Goal: Task Accomplishment & Management: Use online tool/utility

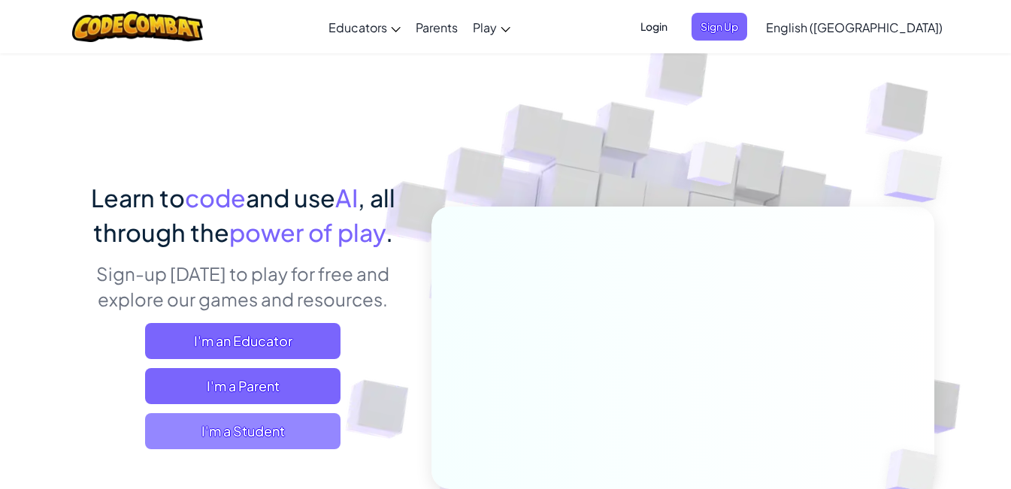
click at [295, 445] on span "I'm a Student" at bounding box center [242, 431] width 195 height 36
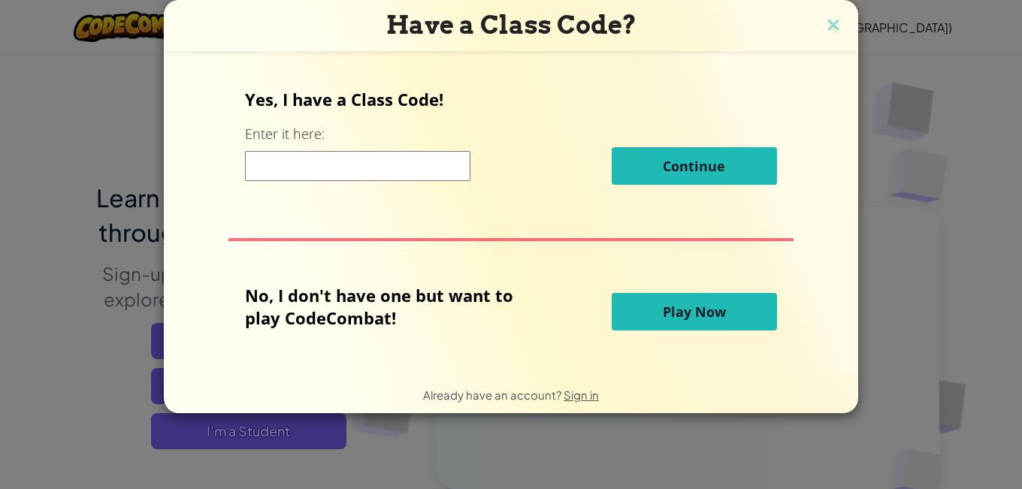
click at [371, 177] on input at bounding box center [357, 166] width 225 height 30
click at [703, 321] on button "Play Now" at bounding box center [694, 312] width 165 height 38
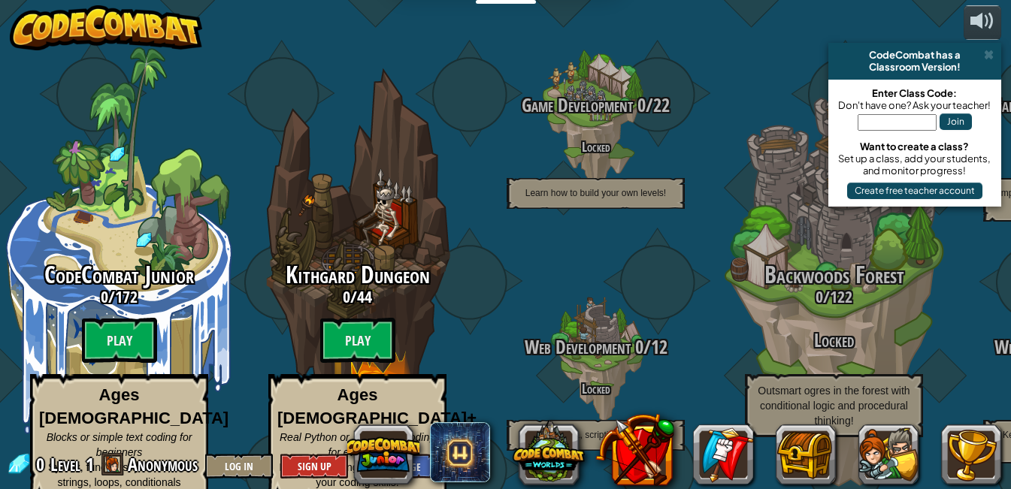
scroll to position [2, 0]
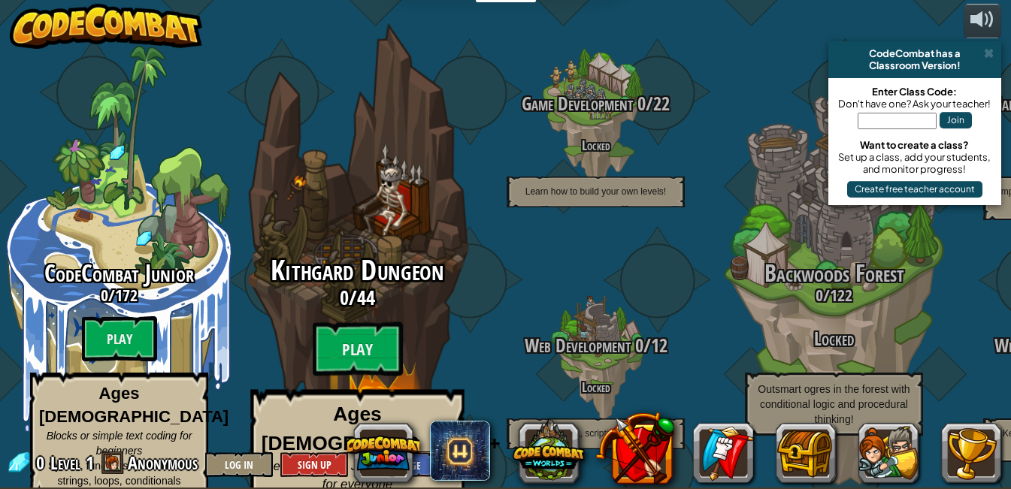
click at [411, 251] on span "Kithgard Dungeon" at bounding box center [357, 270] width 173 height 39
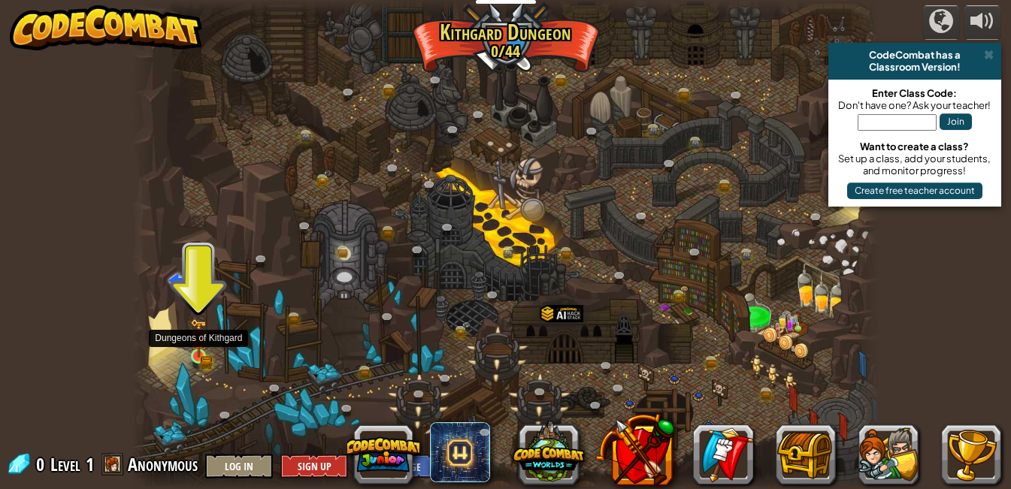
click at [199, 349] on img at bounding box center [199, 338] width 18 height 39
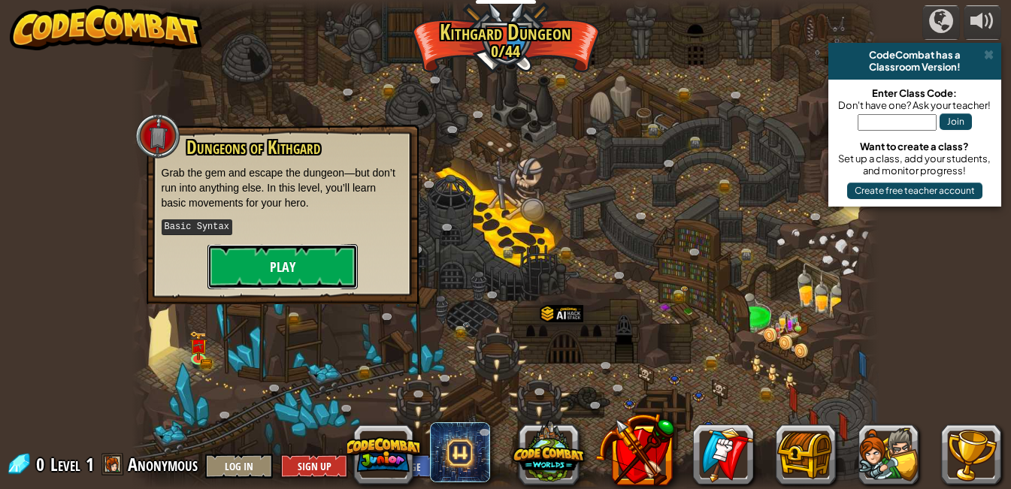
click at [282, 265] on button "Play" at bounding box center [282, 266] width 150 height 45
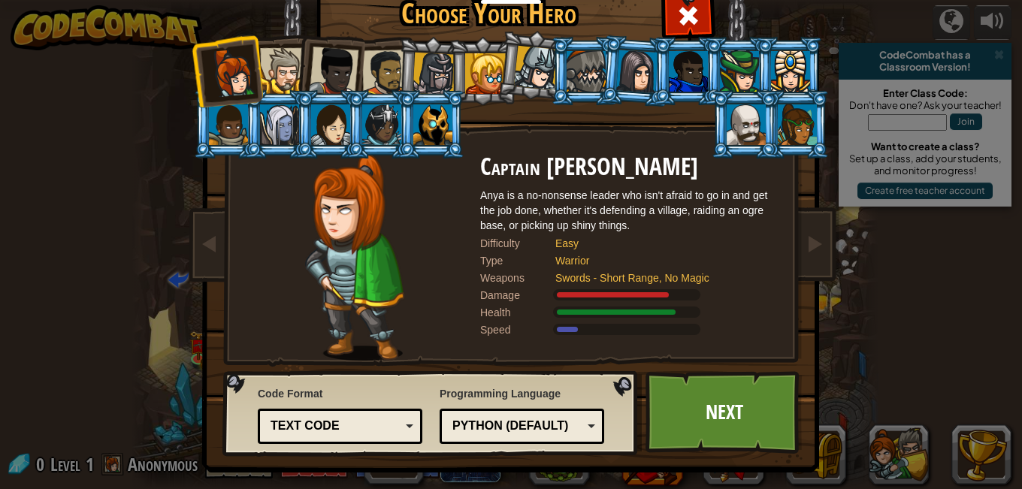
click at [371, 433] on div "Text code" at bounding box center [336, 426] width 130 height 17
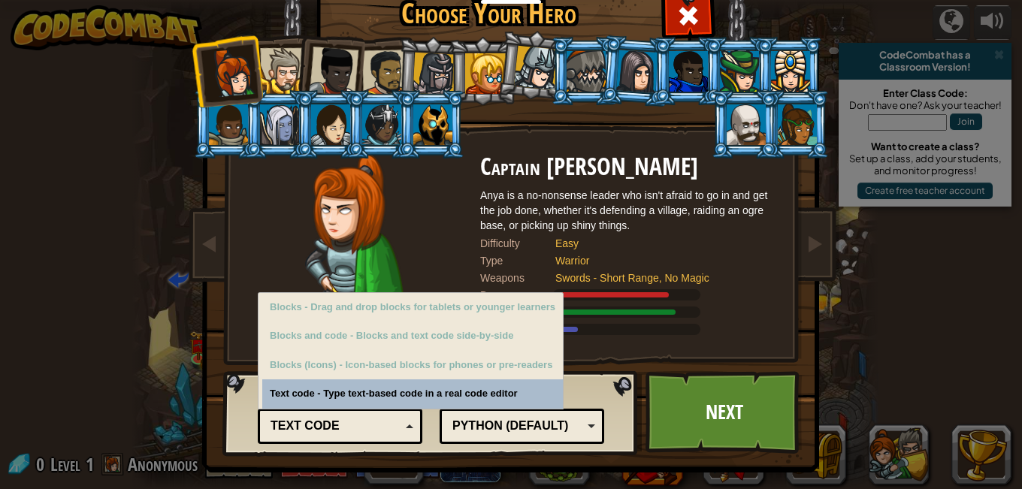
click at [371, 425] on div "Text code" at bounding box center [336, 426] width 130 height 17
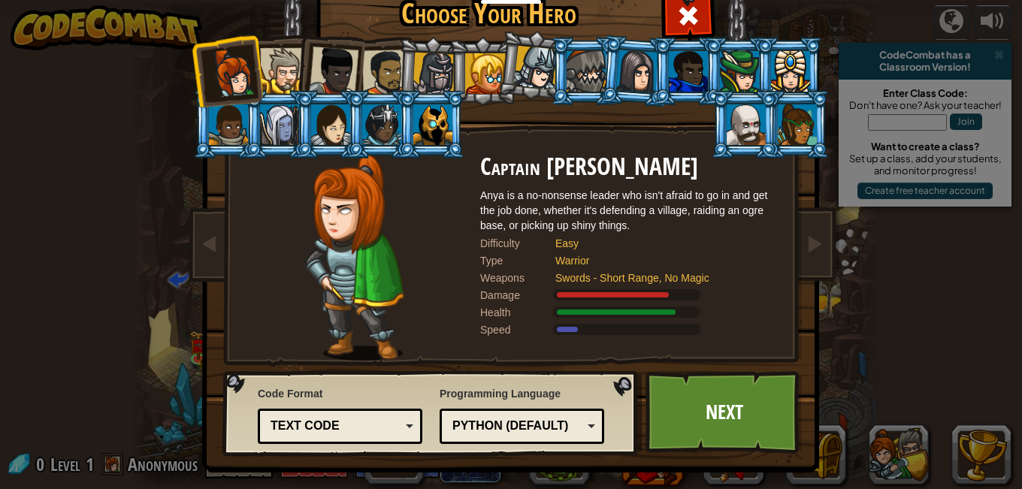
click at [371, 425] on div "Text code" at bounding box center [336, 426] width 130 height 17
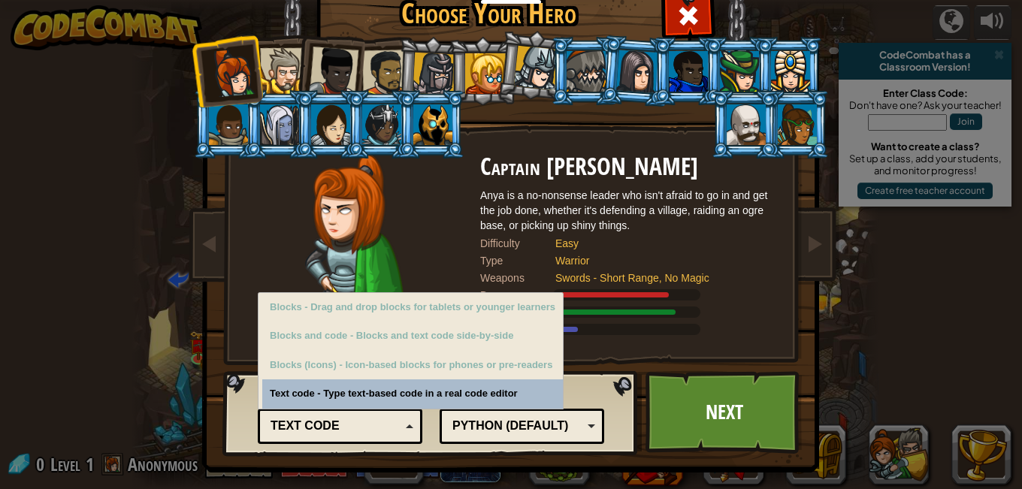
click at [373, 423] on div "Text code" at bounding box center [336, 426] width 130 height 17
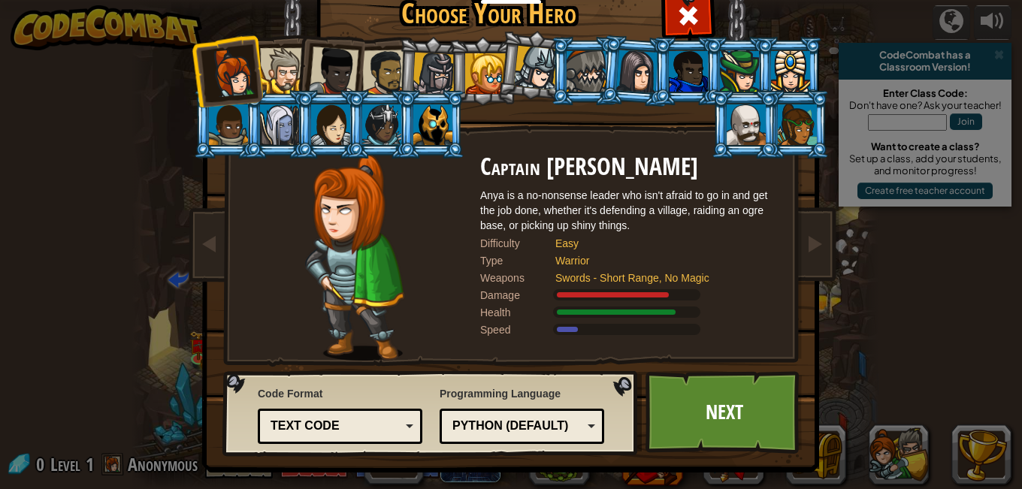
click at [507, 428] on div "Python (Default)" at bounding box center [517, 426] width 130 height 17
click at [711, 413] on link "Next" at bounding box center [724, 412] width 157 height 83
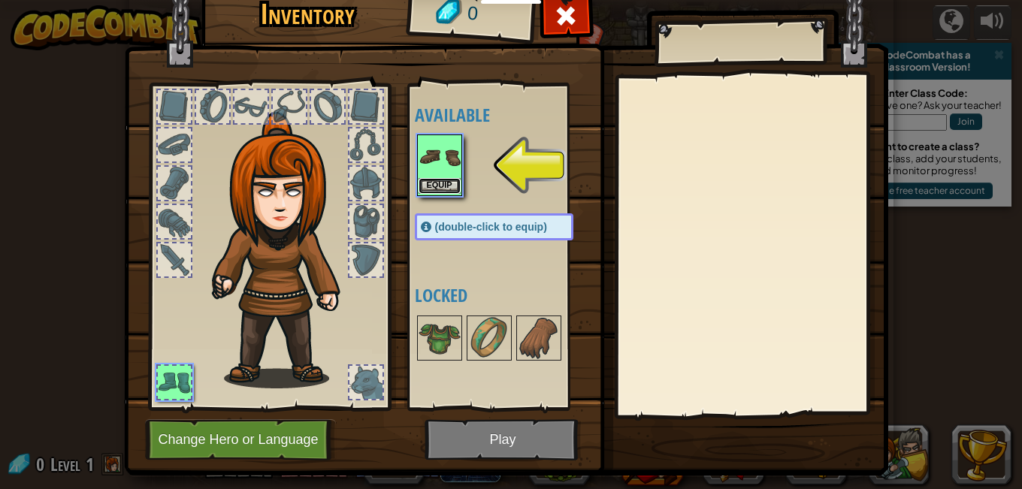
click at [427, 189] on button "Equip" at bounding box center [440, 186] width 42 height 16
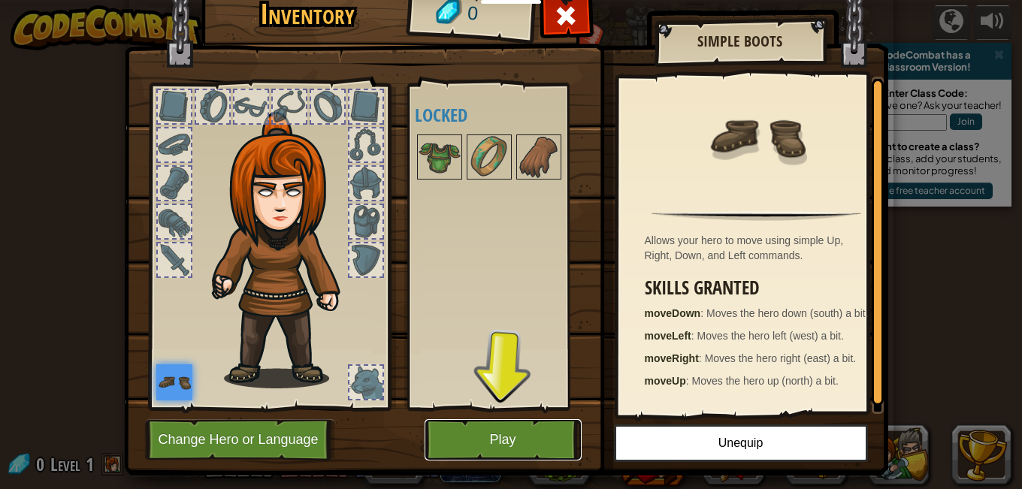
click at [474, 448] on button "Play" at bounding box center [503, 439] width 157 height 41
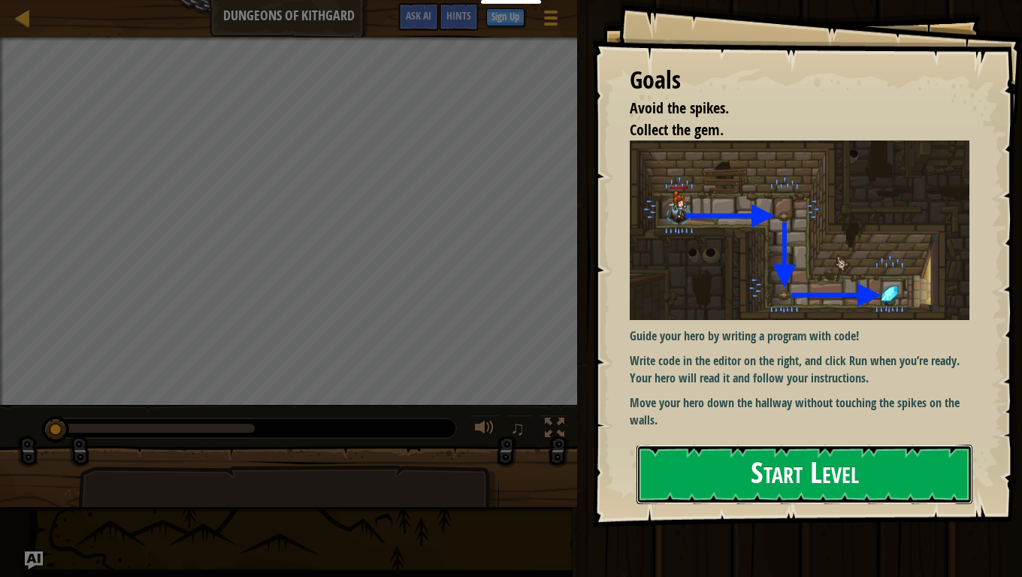
click at [776, 486] on button "Start Level" at bounding box center [805, 474] width 336 height 59
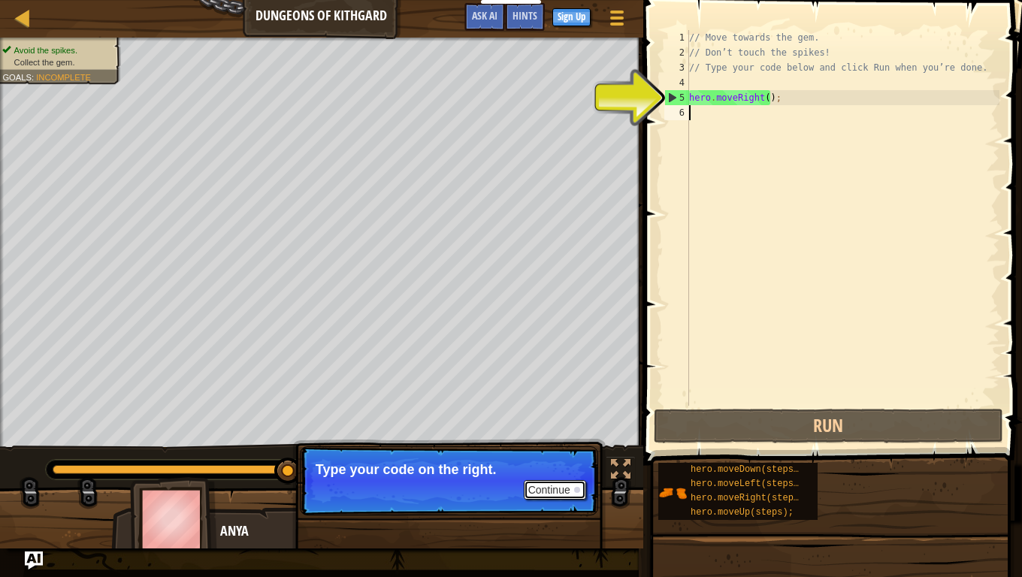
click at [570, 489] on button "Continue" at bounding box center [555, 490] width 62 height 20
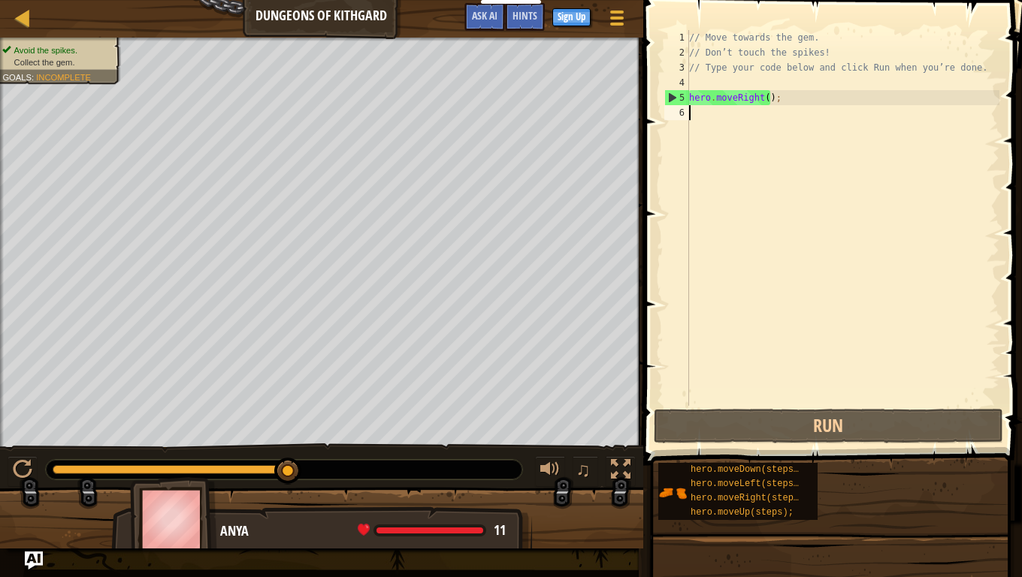
scroll to position [7, 0]
type textarea "her"
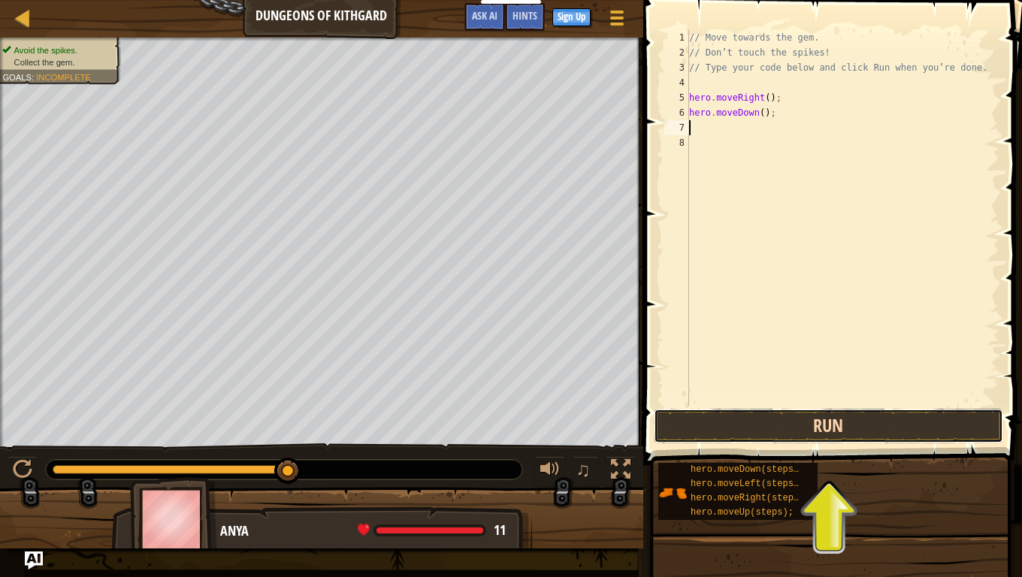
click at [860, 425] on button "Run" at bounding box center [829, 426] width 350 height 35
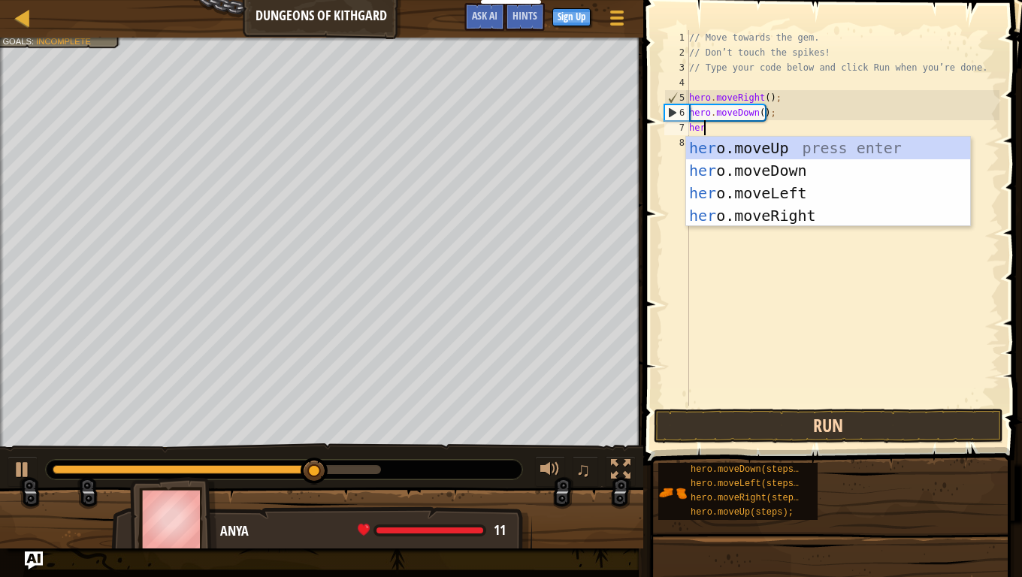
type textarea "hero"
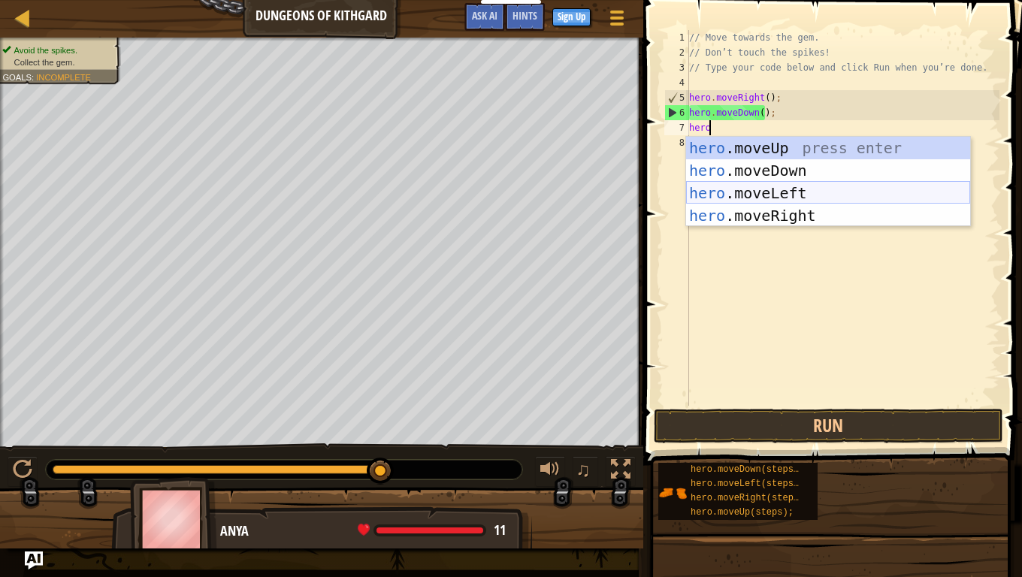
click at [809, 192] on div "hero .moveUp press enter hero .moveDown press enter hero .moveLeft press enter …" at bounding box center [828, 204] width 284 height 135
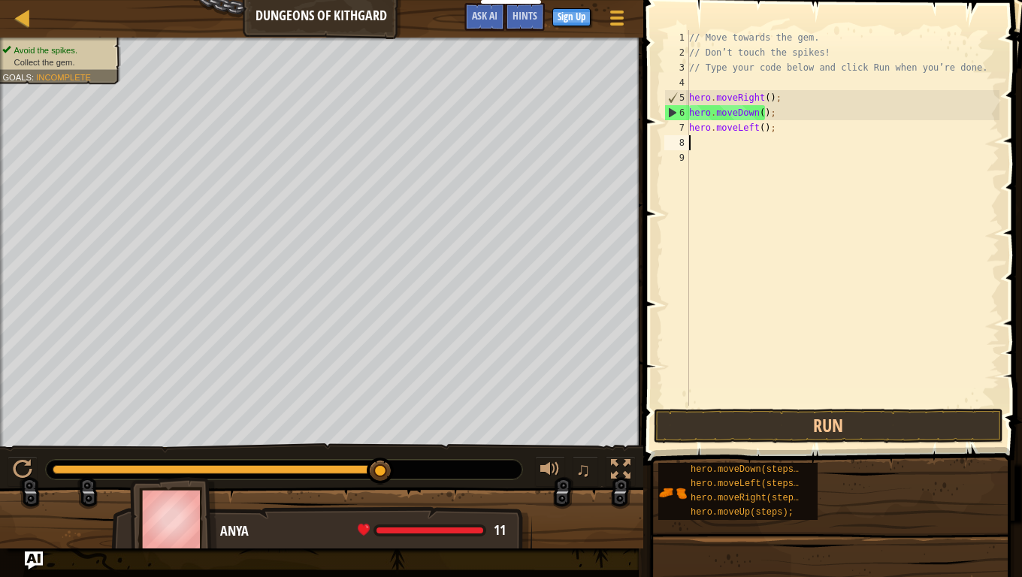
scroll to position [7, 0]
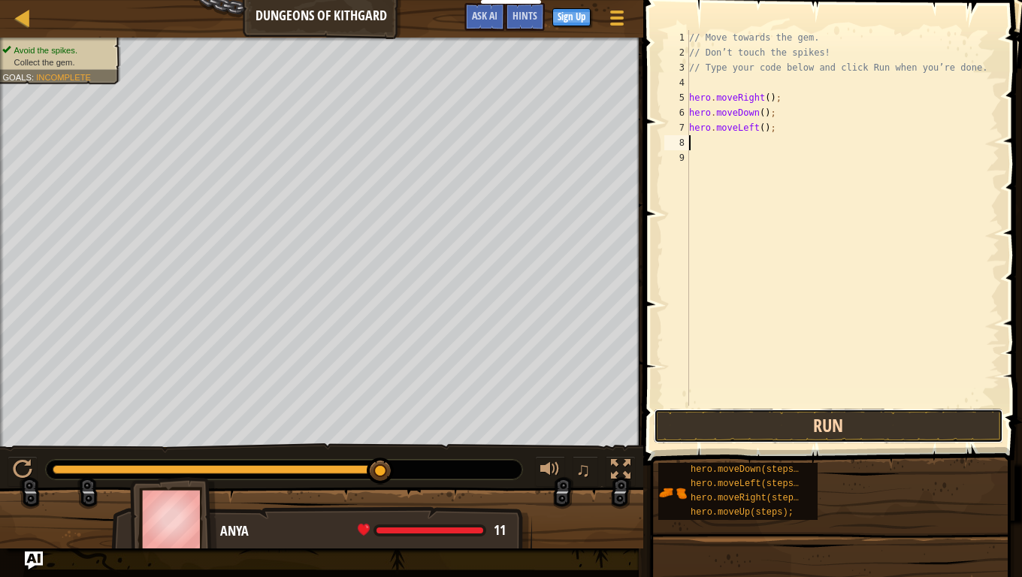
click at [852, 426] on button "Run" at bounding box center [829, 426] width 350 height 35
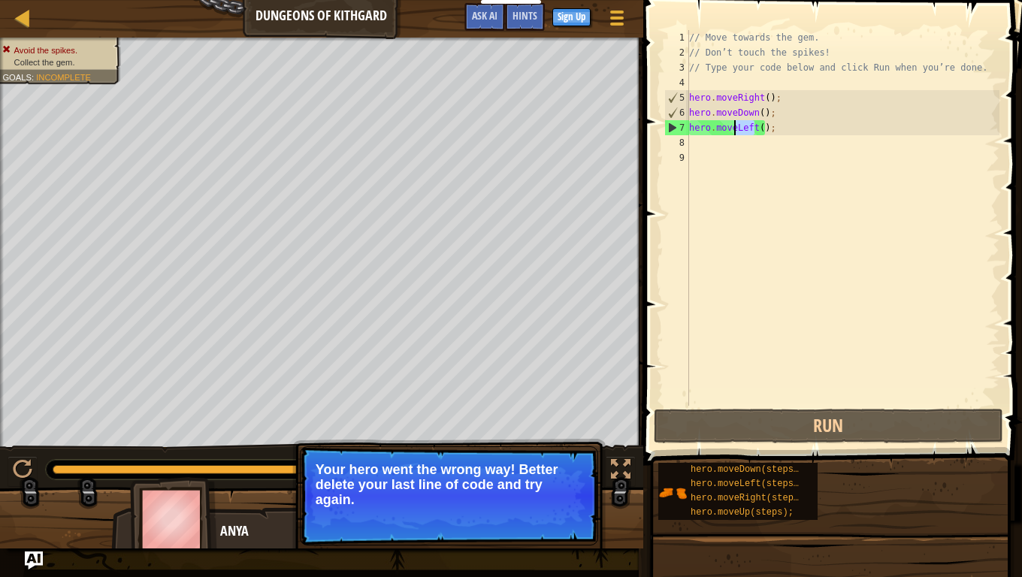
drag, startPoint x: 755, startPoint y: 128, endPoint x: 734, endPoint y: 131, distance: 20.5
click at [734, 131] on div "// Move towards the gem. // Don’t touch the spikes! // Type your code below and…" at bounding box center [842, 233] width 313 height 406
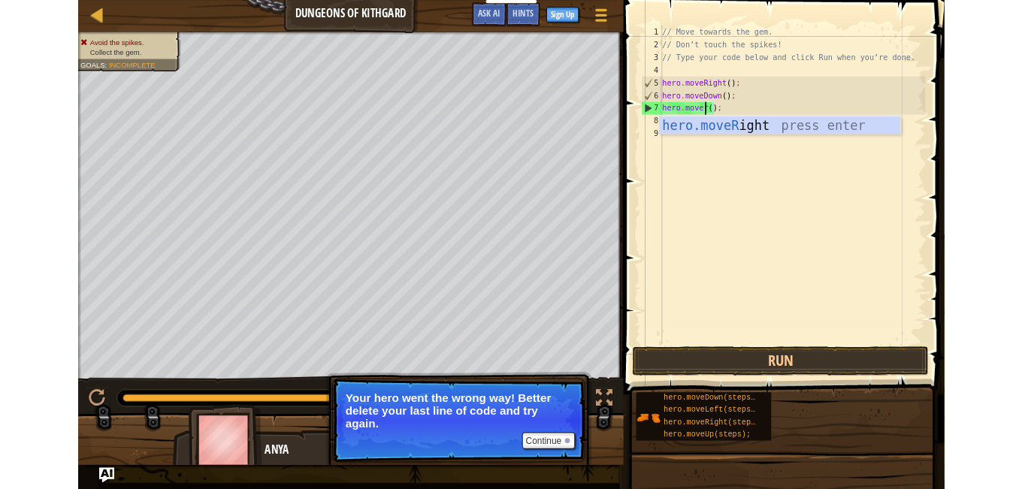
scroll to position [7, 5]
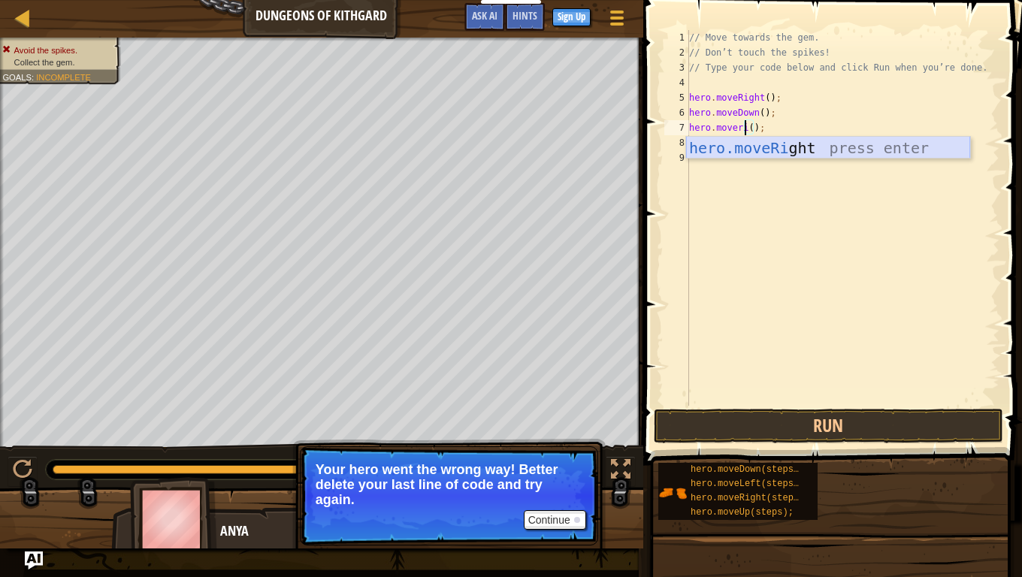
click at [780, 150] on div "hero.moveRi ght press enter" at bounding box center [828, 171] width 284 height 68
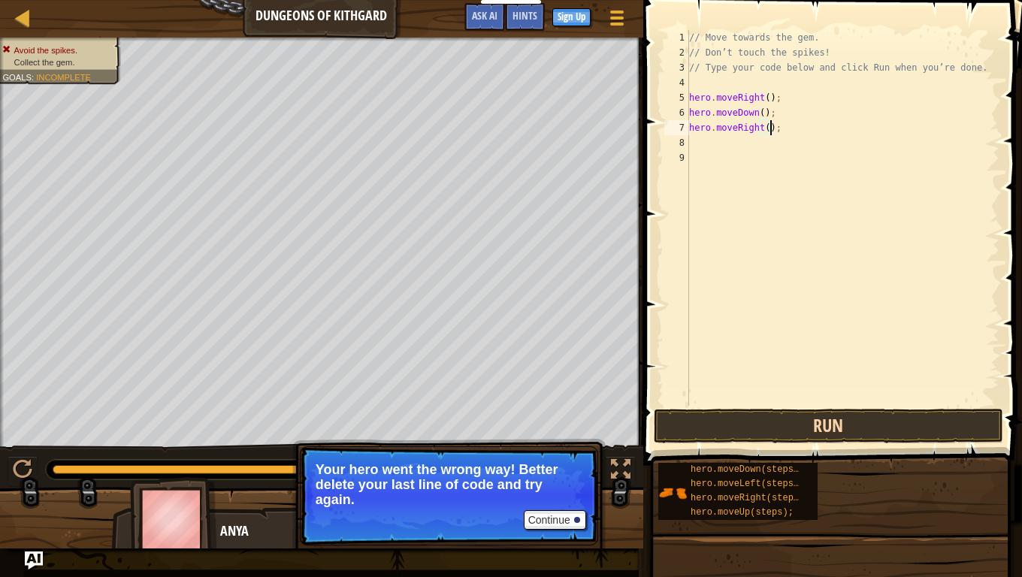
type textarea "hero.moveRight();"
click at [826, 416] on button "Run" at bounding box center [829, 426] width 350 height 35
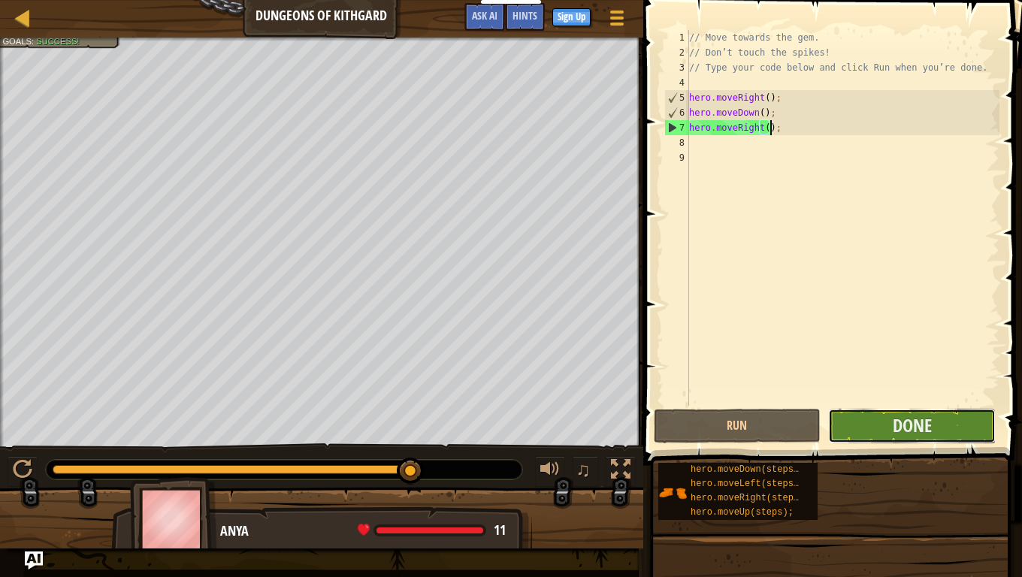
click at [943, 433] on button "Done" at bounding box center [912, 426] width 168 height 35
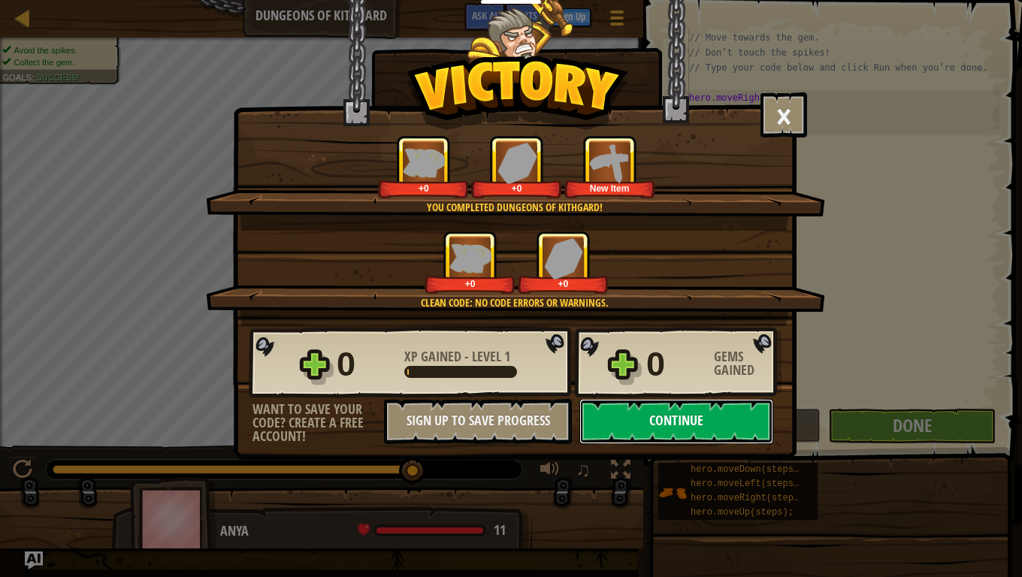
click at [725, 413] on button "Continue" at bounding box center [676, 421] width 194 height 45
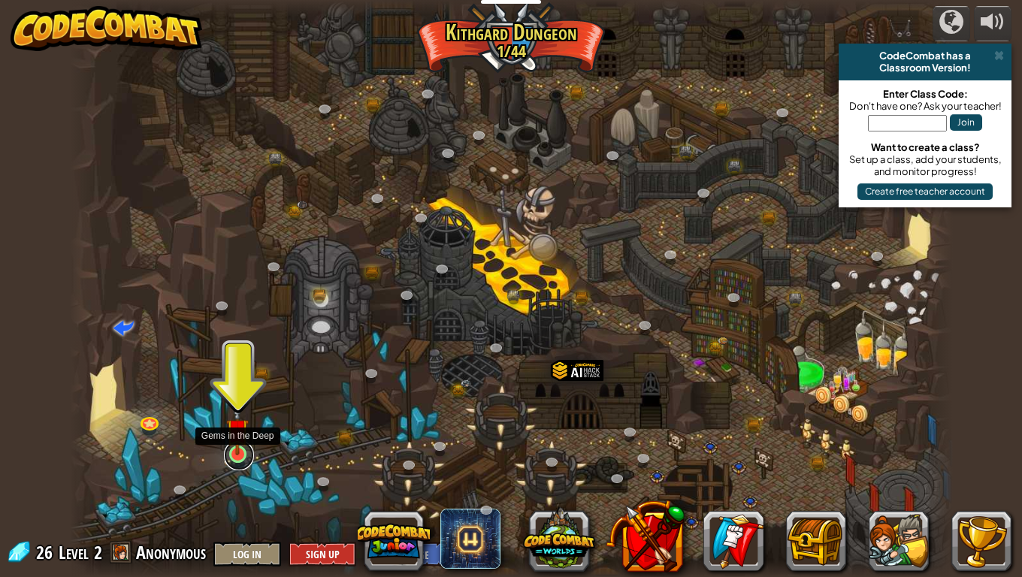
click at [225, 458] on link at bounding box center [239, 455] width 30 height 30
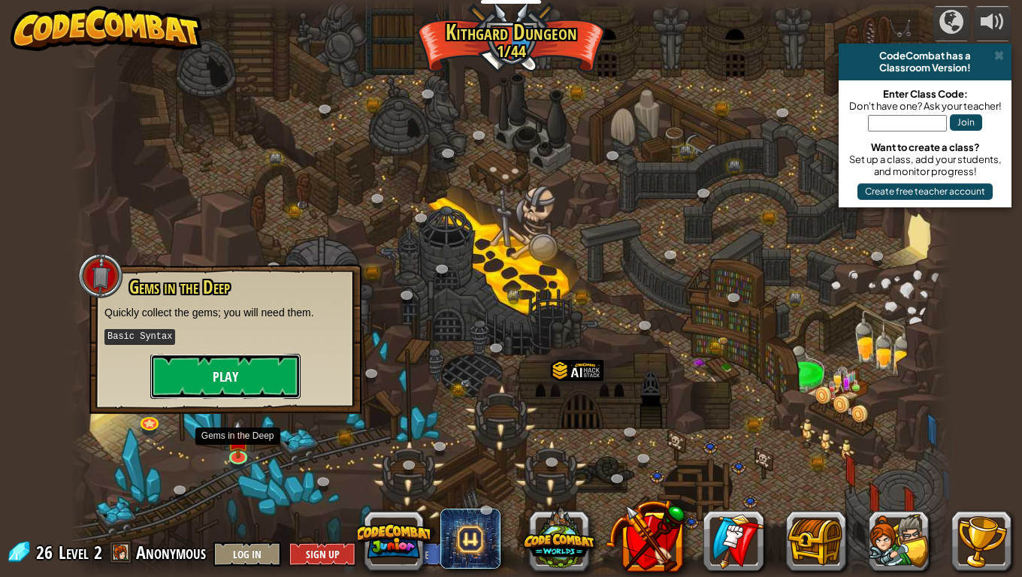
click at [247, 370] on button "Play" at bounding box center [225, 376] width 150 height 45
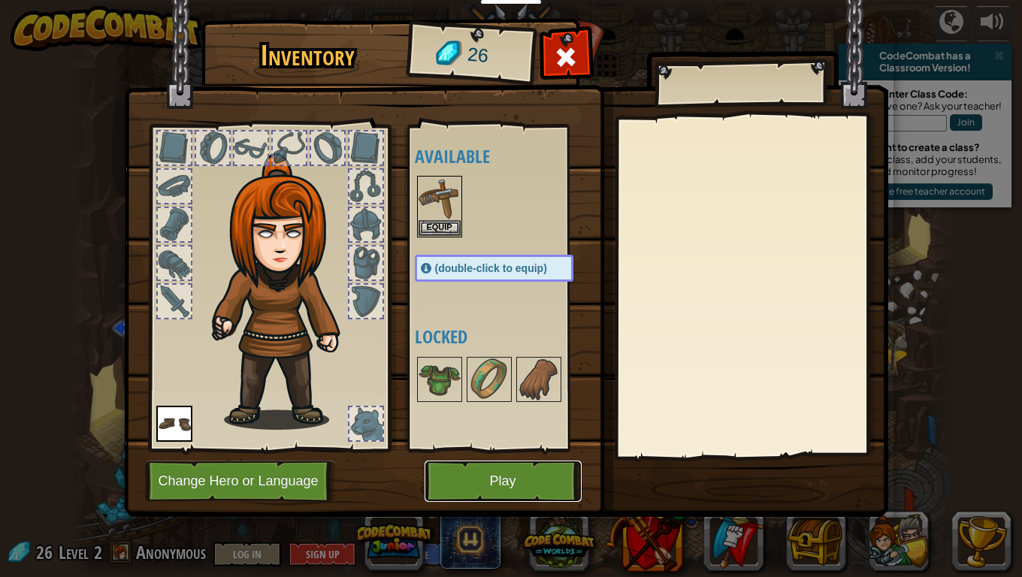
click at [502, 477] on button "Play" at bounding box center [503, 481] width 157 height 41
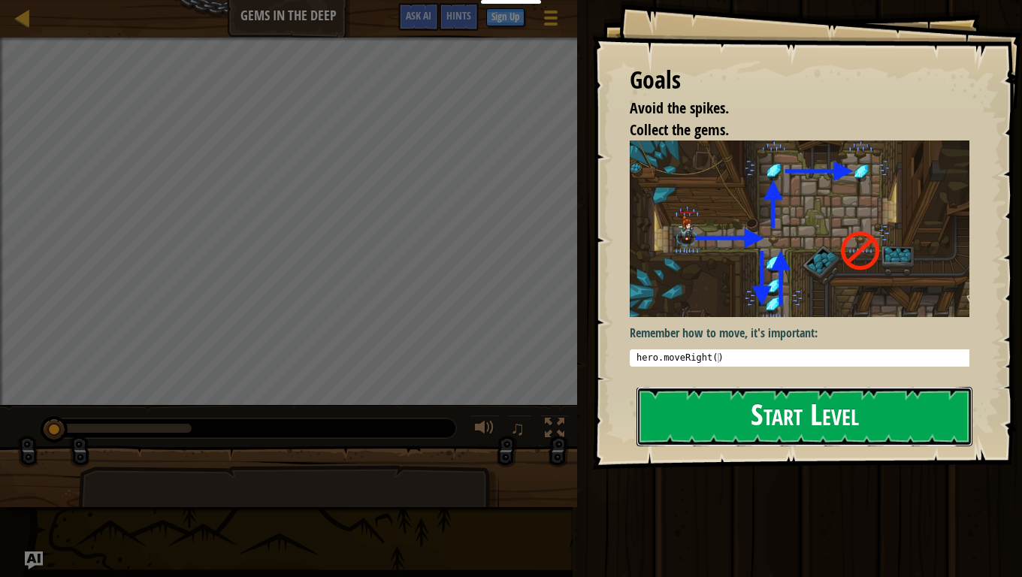
click at [728, 399] on button "Start Level" at bounding box center [805, 416] width 336 height 59
